Goal: Use online tool/utility: Use online tool/utility

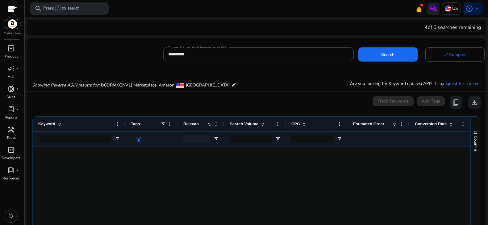
scroll to position [401, 0]
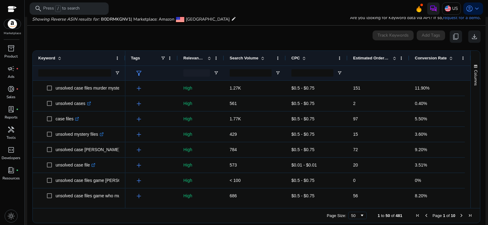
scroll to position [401, 0]
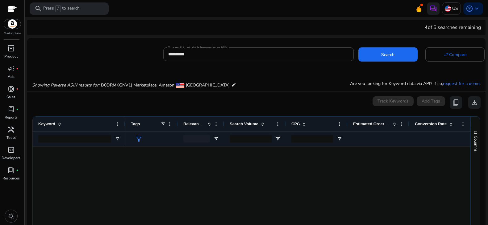
scroll to position [401, 0]
